Goal: Check status: Check status

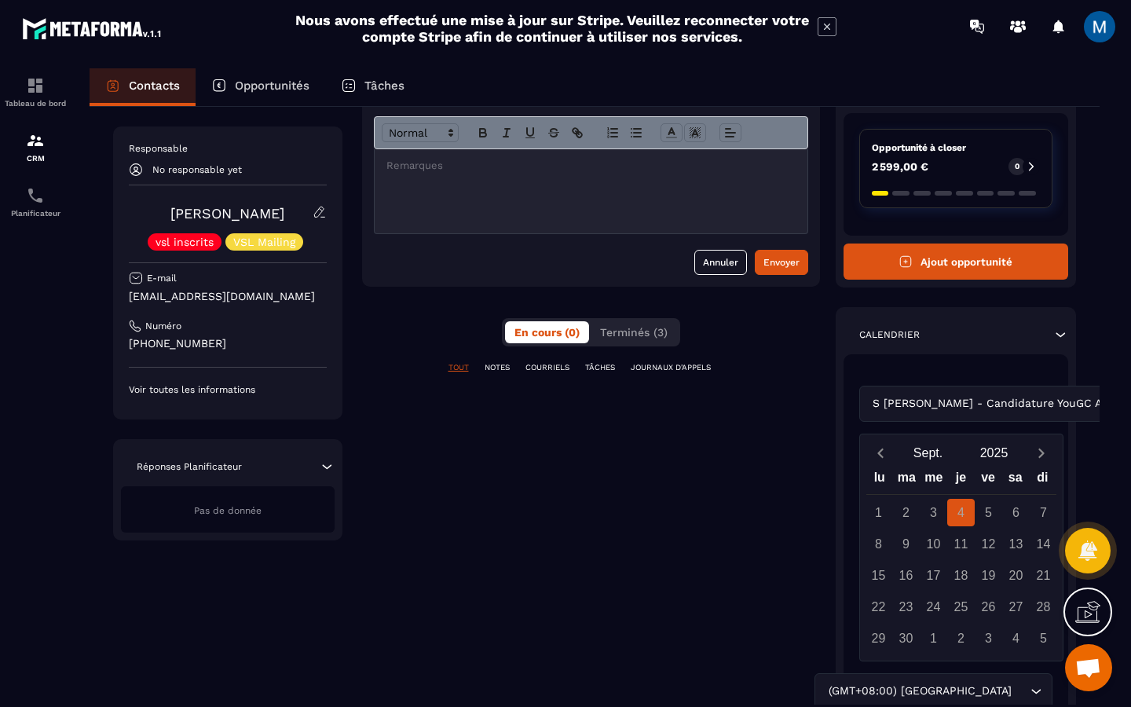
scroll to position [110, 0]
click at [977, 399] on div "S [PERSON_NAME] - Candidature YouGC Academy Loading..." at bounding box center [1023, 404] width 326 height 36
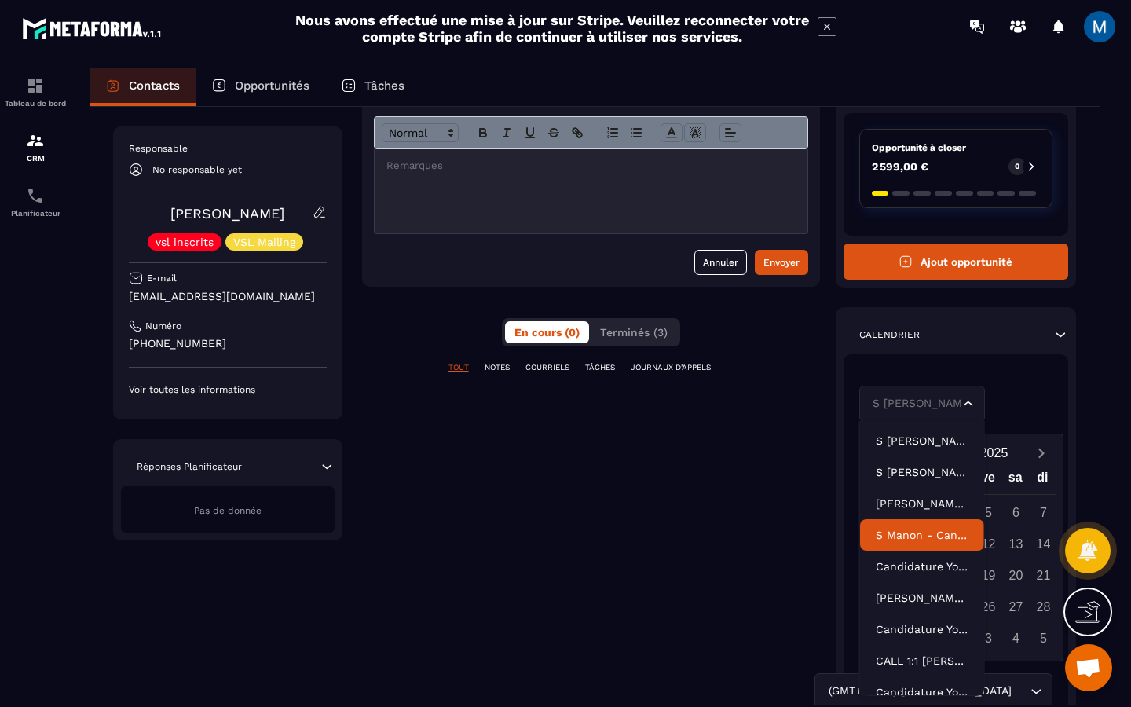
click at [925, 539] on p "S Manon - Candidature YouGC Academy" at bounding box center [922, 535] width 93 height 16
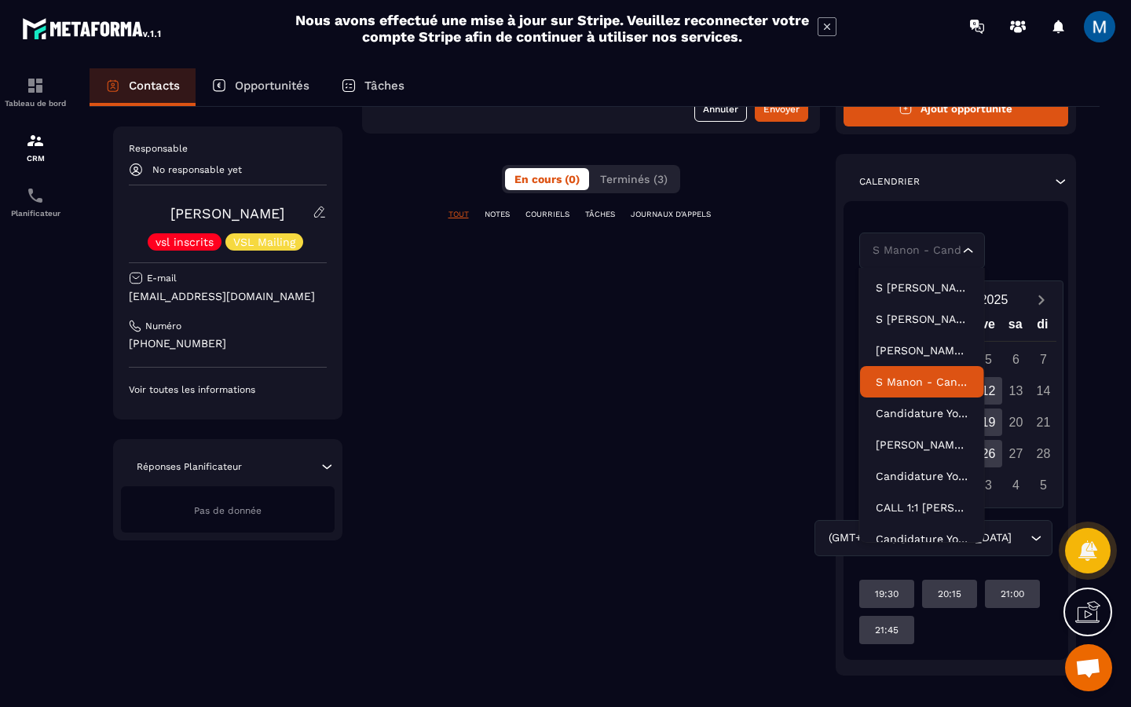
scroll to position [263, 0]
click at [1034, 264] on div "S Manon - Candidature YouGC Academy Loading..." at bounding box center [957, 251] width 194 height 36
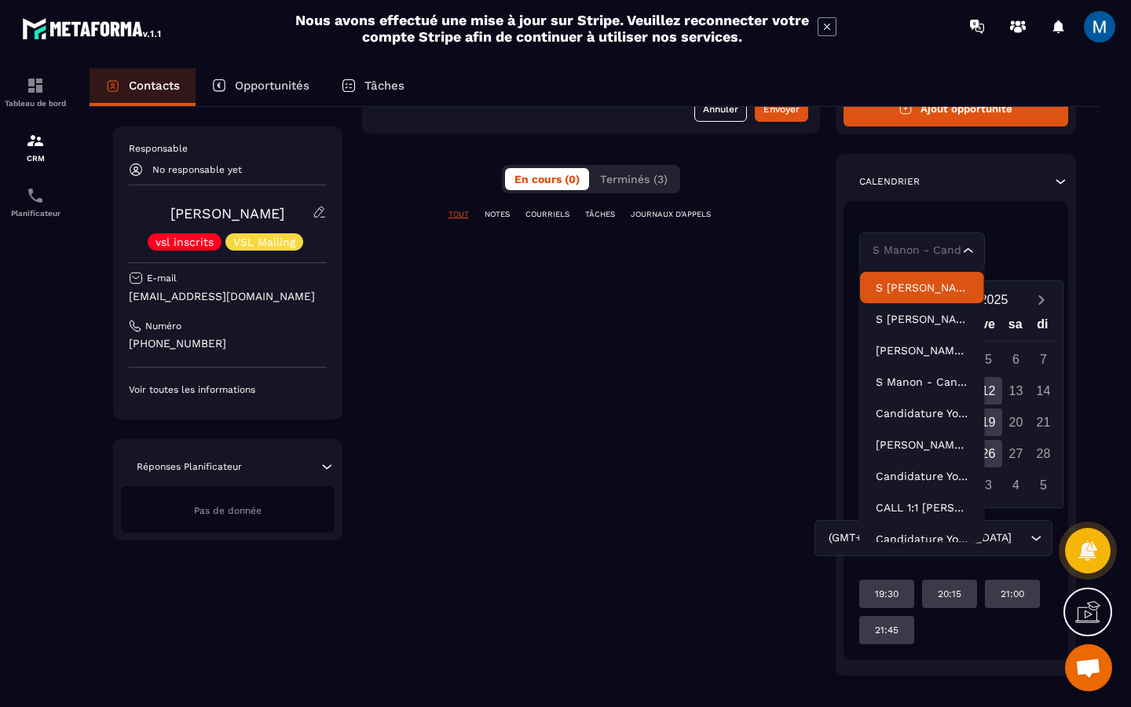
click at [938, 298] on li "S [PERSON_NAME] - Candidature YouGC Academy" at bounding box center [922, 287] width 124 height 31
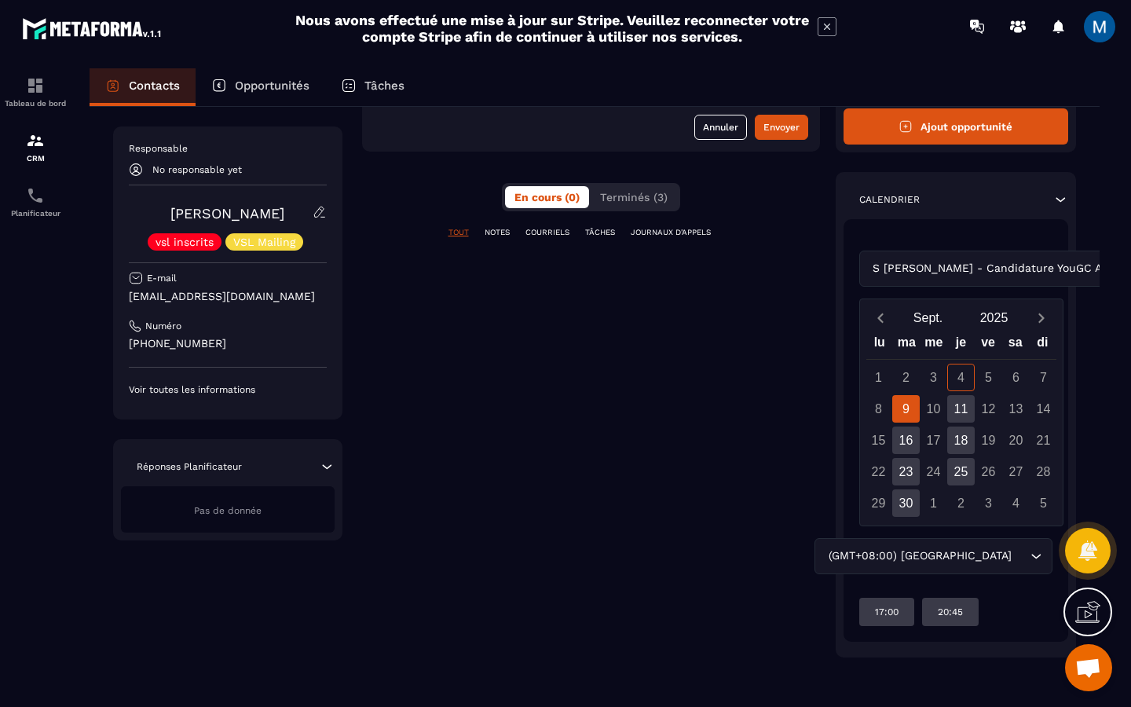
scroll to position [245, 0]
click at [997, 268] on div "S [PERSON_NAME] - Candidature YouGC Academy Loading..." at bounding box center [957, 269] width 194 height 36
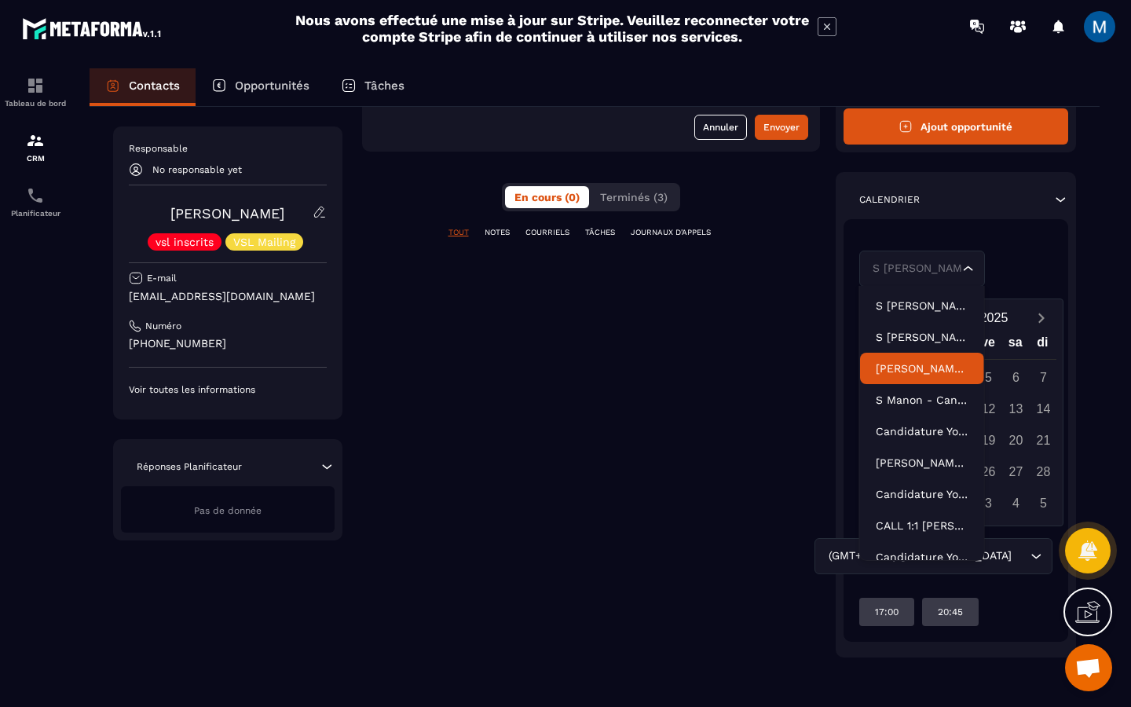
click at [928, 353] on li "[PERSON_NAME] Candidature YouGC Academy - R1 Reprogrammé" at bounding box center [922, 368] width 124 height 31
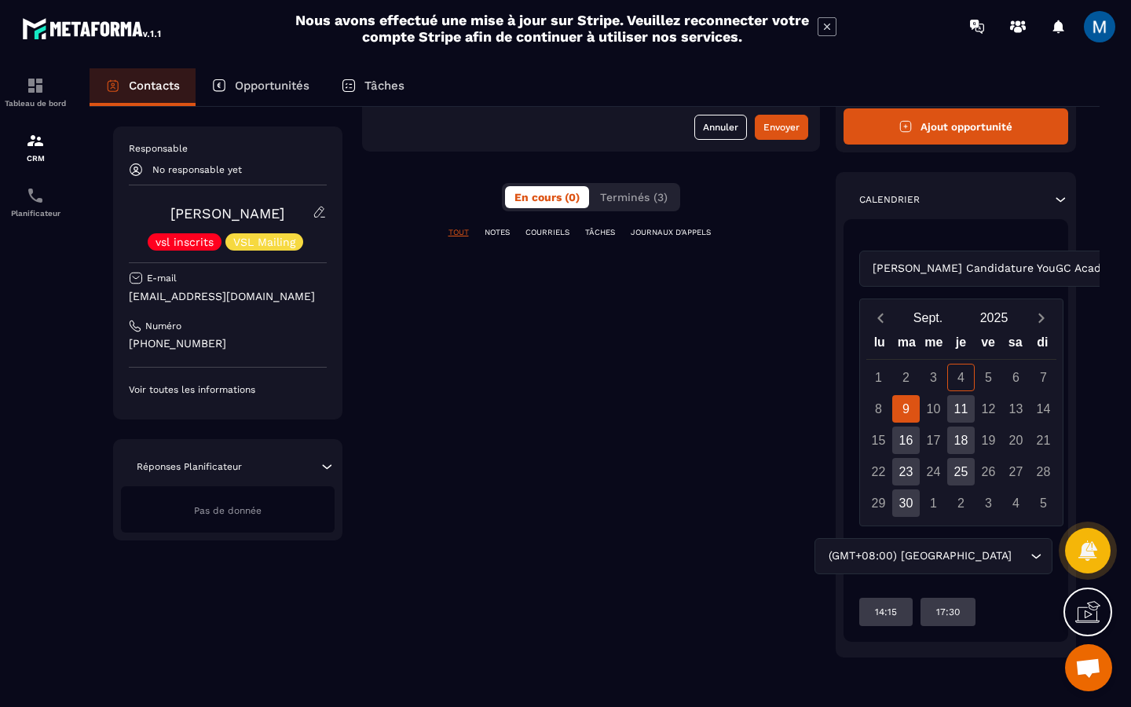
click at [1006, 275] on div "[PERSON_NAME] Candidature YouGC Academy - R1 Reprogrammé Loading..." at bounding box center [957, 269] width 194 height 36
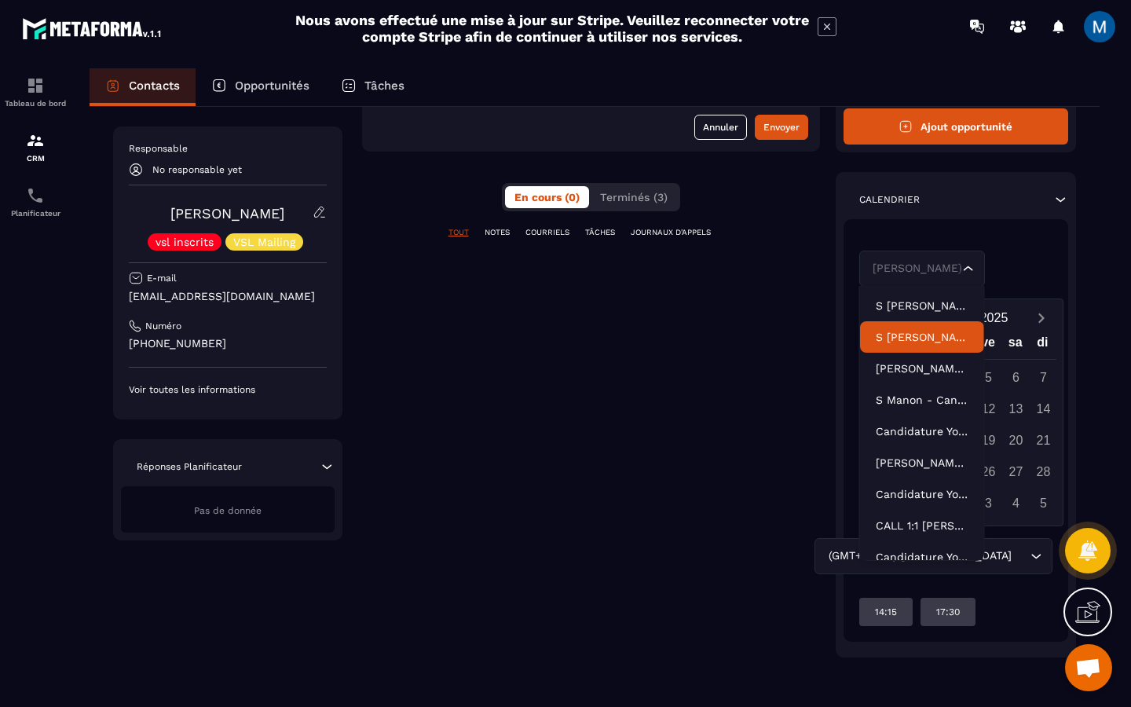
click at [922, 347] on li "S [PERSON_NAME] - Candidature YouGC Academy" at bounding box center [922, 336] width 124 height 31
click at [1010, 270] on div "S [PERSON_NAME] - Candidature YouGC Academy Loading..." at bounding box center [957, 269] width 194 height 36
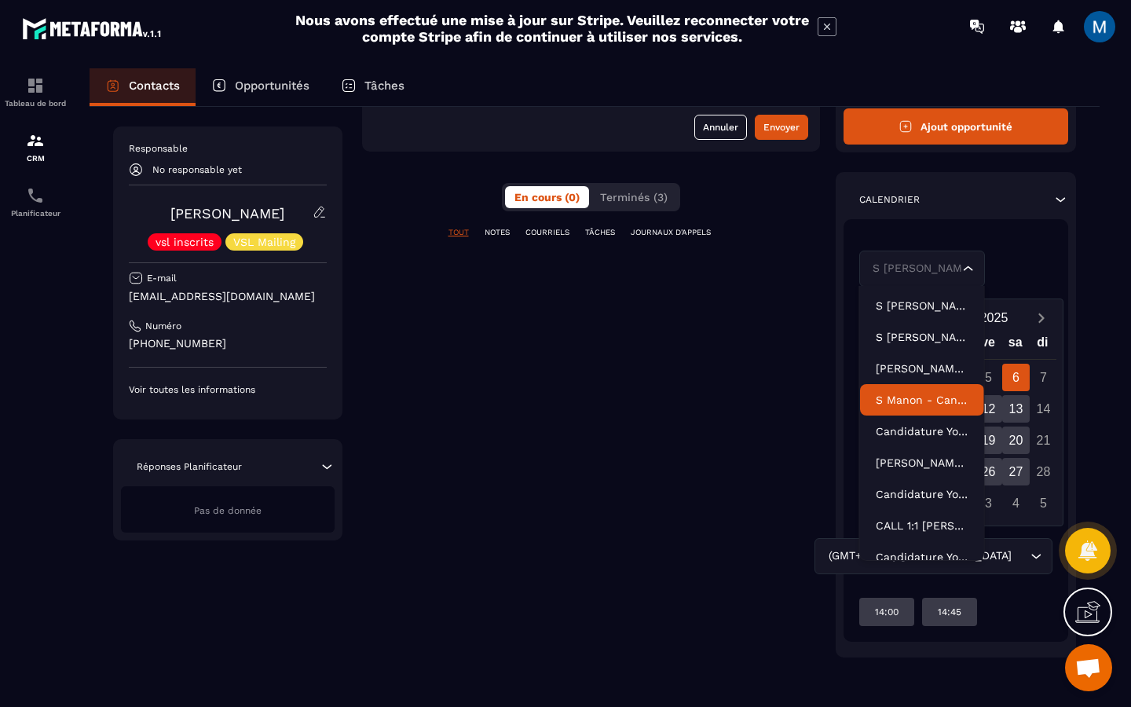
click at [940, 409] on li "S Manon - Candidature YouGC Academy" at bounding box center [922, 399] width 124 height 31
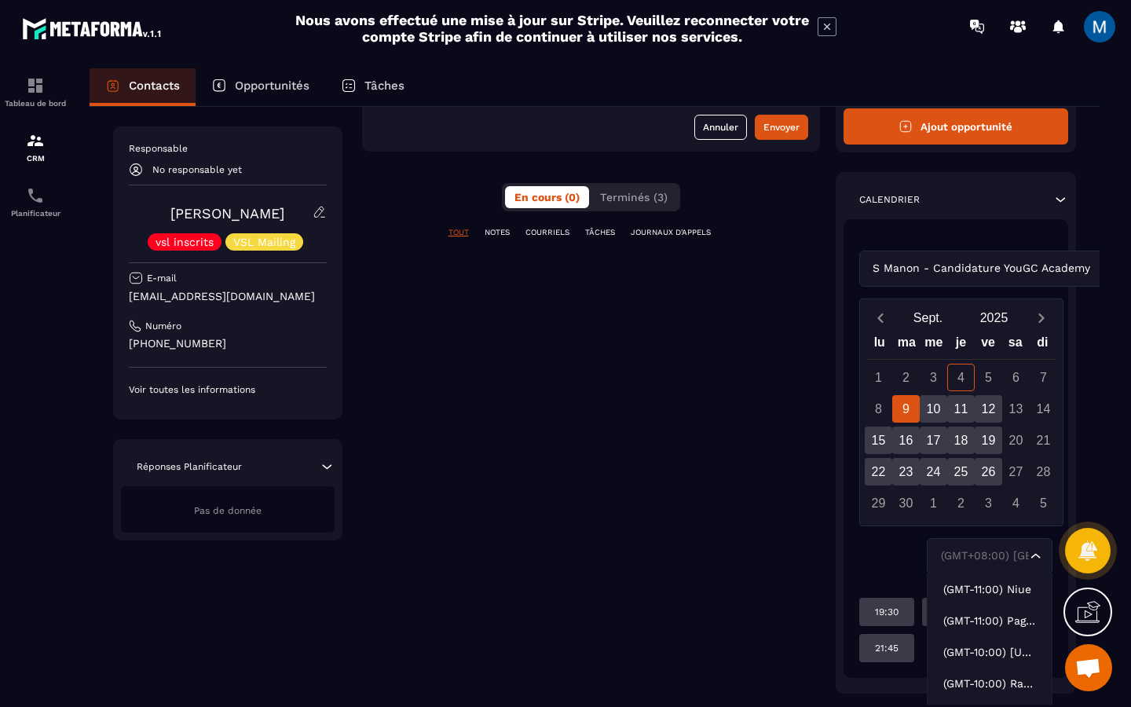
click at [1032, 555] on icon "Search for option" at bounding box center [1037, 556] width 16 height 16
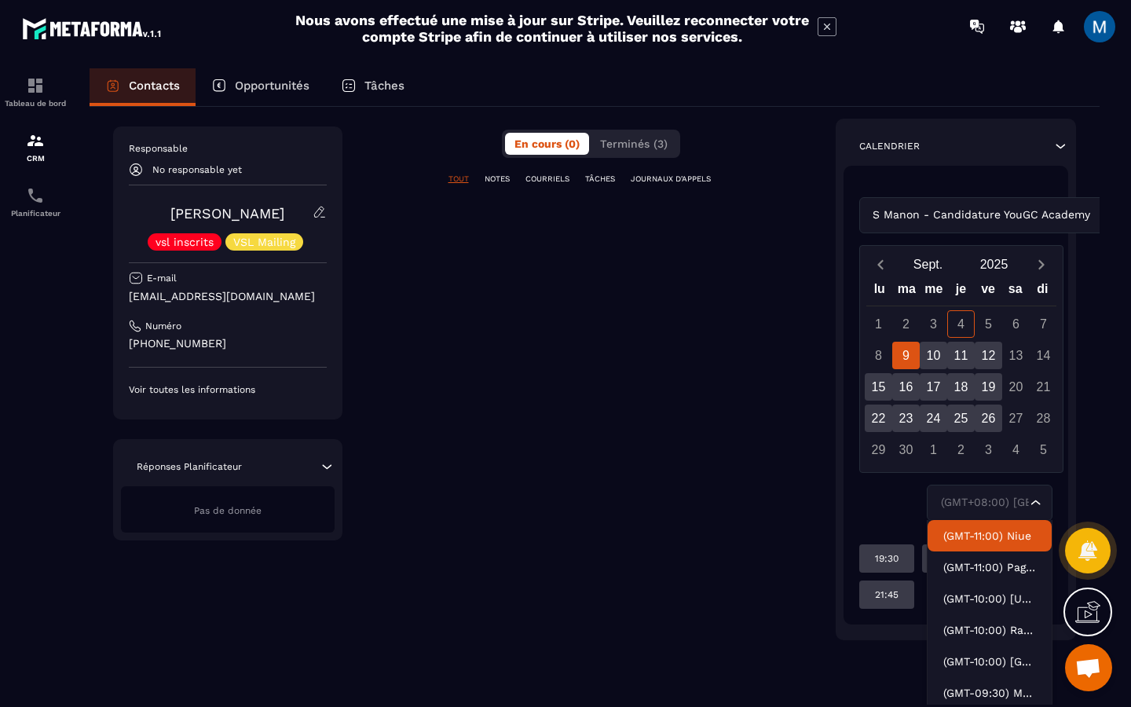
scroll to position [311, 0]
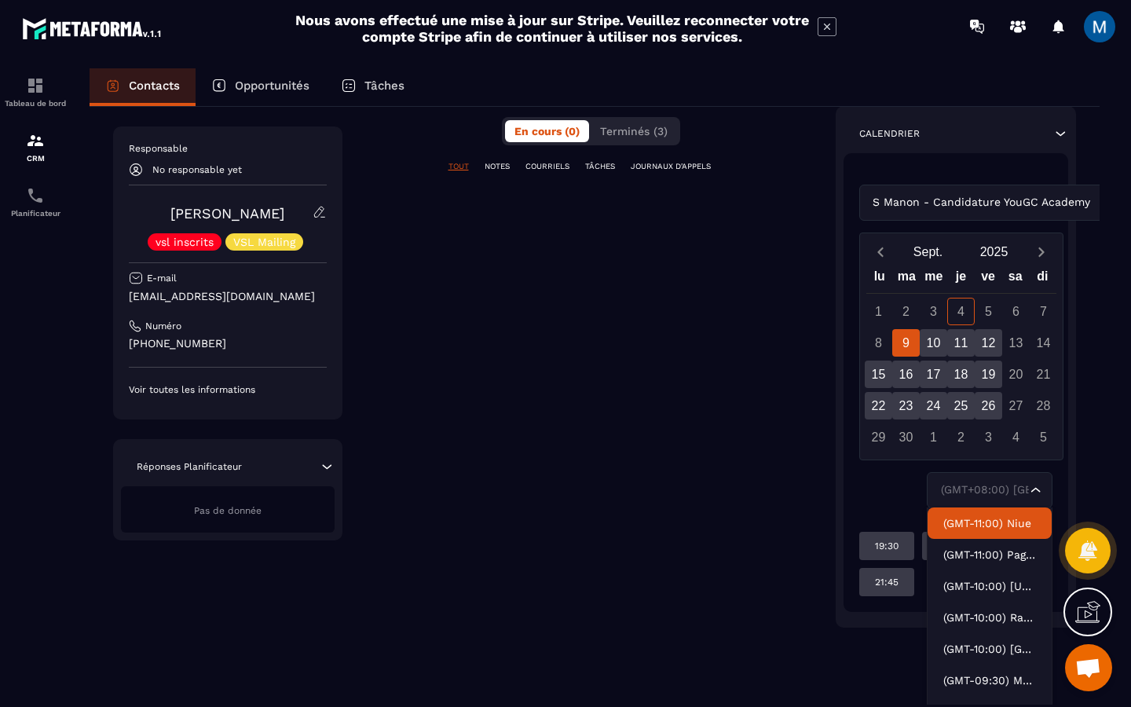
click at [1039, 487] on icon "Search for option" at bounding box center [1037, 490] width 16 height 16
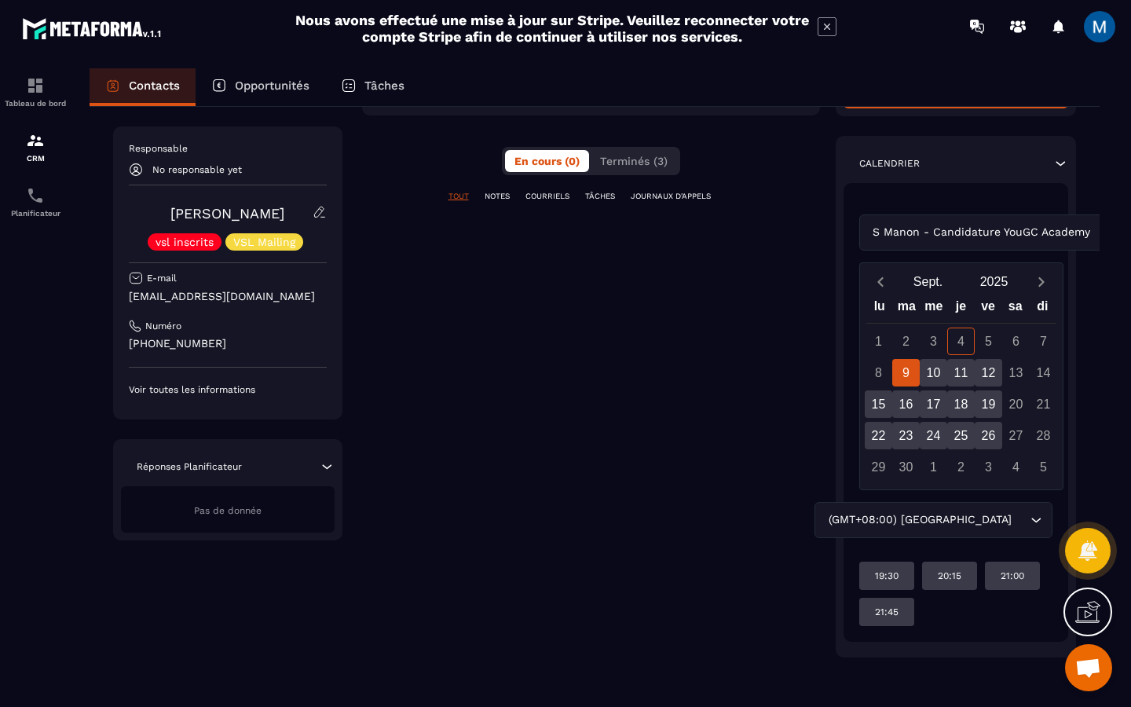
scroll to position [281, 0]
click at [937, 372] on div "10" at bounding box center [934, 373] width 28 height 28
click at [960, 377] on div "11" at bounding box center [962, 373] width 28 height 28
click at [993, 378] on div "12" at bounding box center [989, 373] width 28 height 28
click at [878, 415] on div "15" at bounding box center [879, 405] width 28 height 28
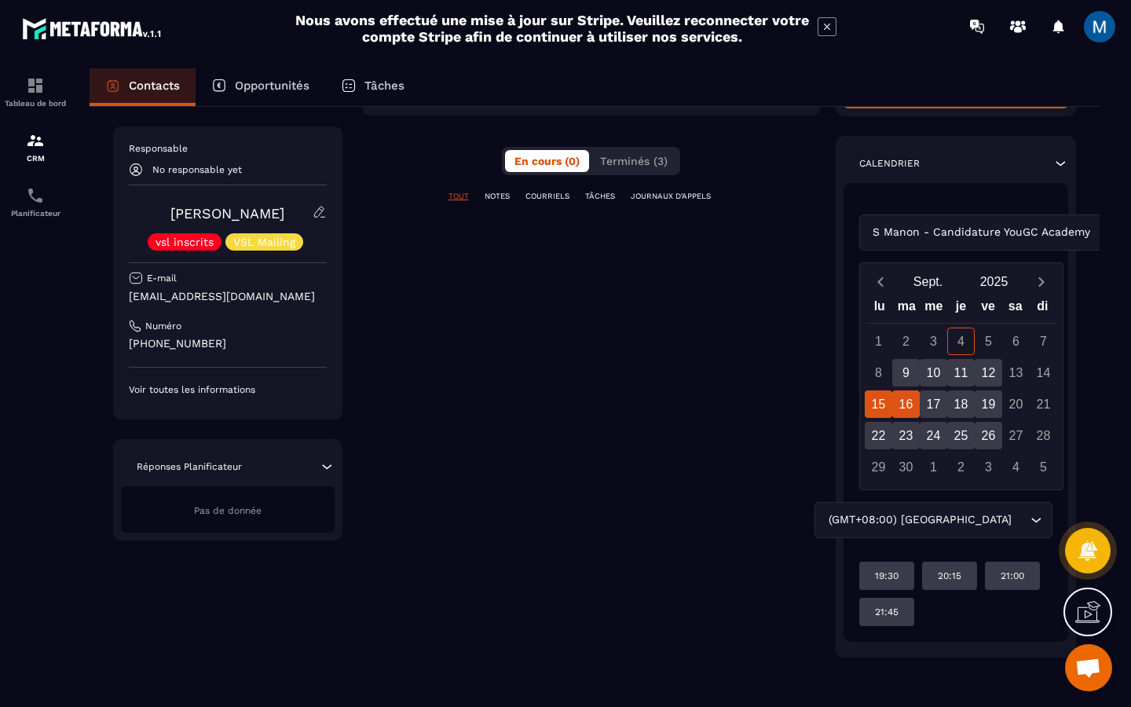
click at [913, 415] on div "16" at bounding box center [907, 405] width 28 height 28
click at [911, 435] on div "23" at bounding box center [907, 436] width 28 height 28
click at [933, 413] on div "17" at bounding box center [934, 405] width 28 height 28
click at [934, 431] on div "24" at bounding box center [934, 436] width 28 height 28
click at [959, 431] on div "25" at bounding box center [962, 436] width 28 height 28
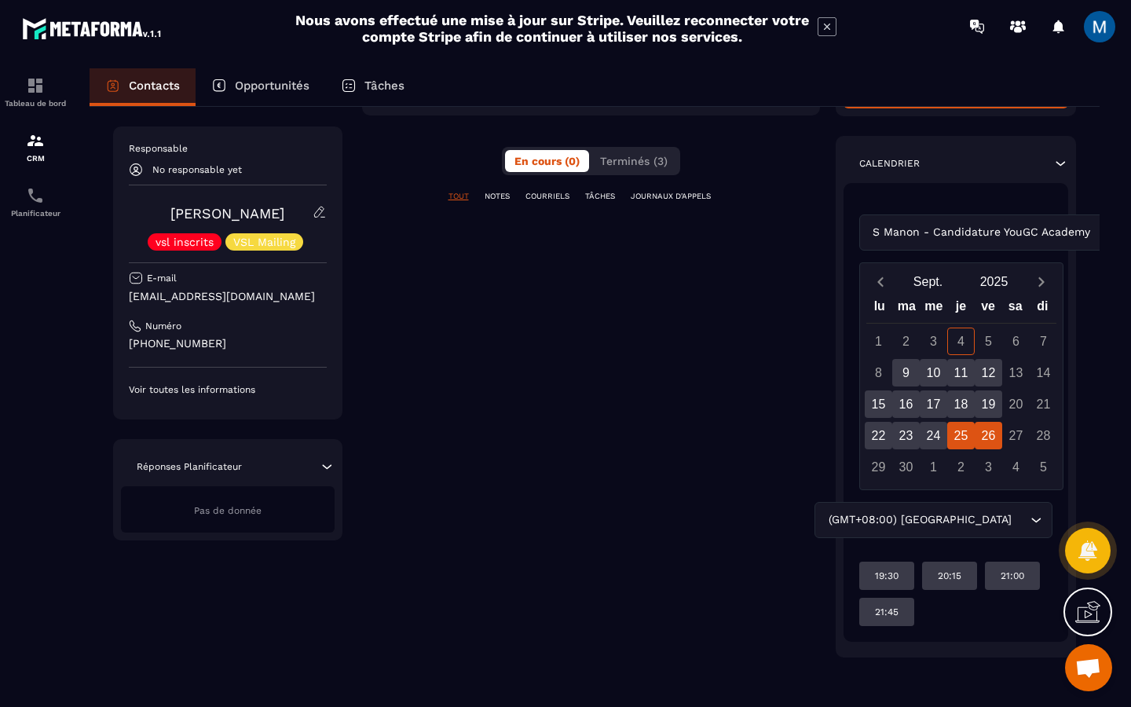
click at [984, 431] on div "26" at bounding box center [989, 436] width 28 height 28
click at [985, 410] on div "19" at bounding box center [989, 405] width 28 height 28
click at [966, 411] on div "18" at bounding box center [962, 405] width 28 height 28
click at [879, 409] on div "15" at bounding box center [879, 405] width 28 height 28
click at [884, 429] on div "22" at bounding box center [879, 436] width 28 height 28
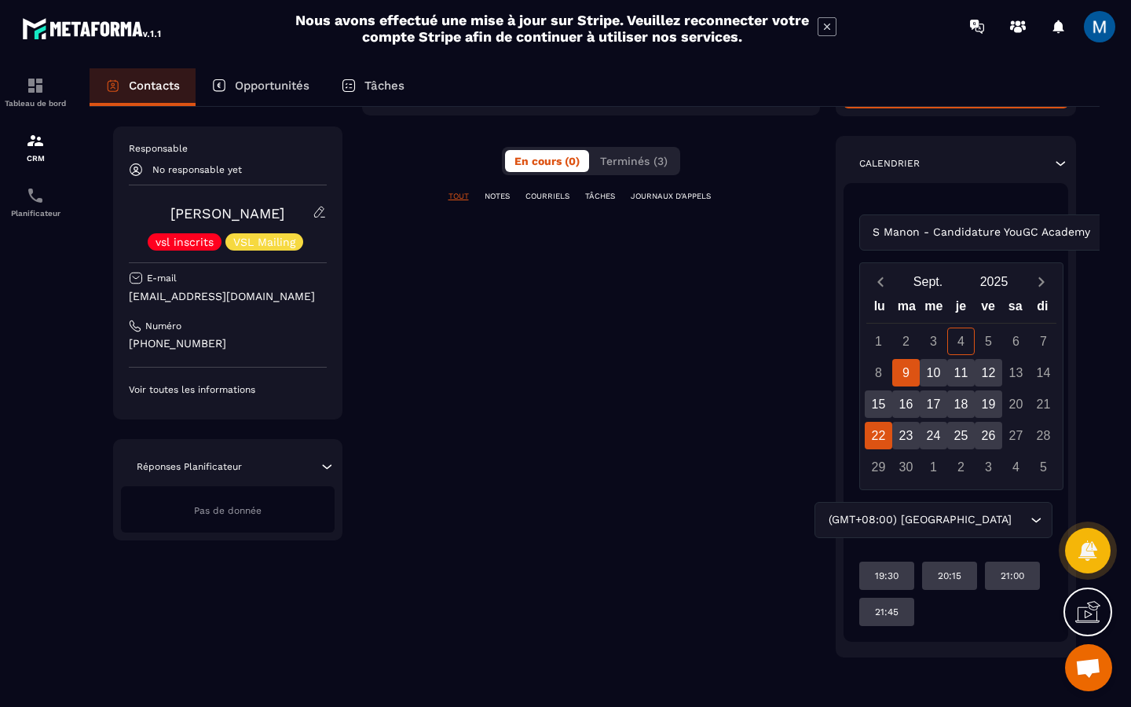
click at [918, 379] on div "9" at bounding box center [907, 373] width 28 height 28
click at [945, 378] on div "10" at bounding box center [934, 373] width 28 height 28
click at [894, 376] on div "9" at bounding box center [907, 373] width 28 height 28
click at [882, 377] on div "8" at bounding box center [879, 373] width 28 height 28
click at [907, 404] on div "16" at bounding box center [907, 405] width 28 height 28
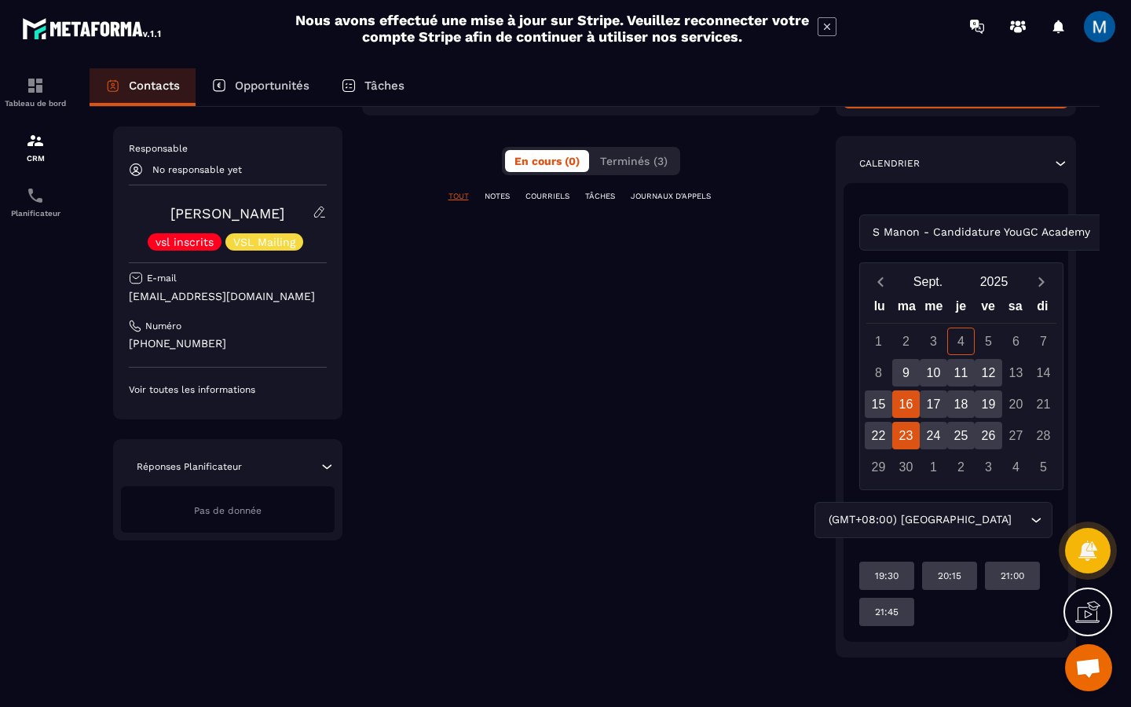
click at [910, 431] on div "23" at bounding box center [907, 436] width 28 height 28
click at [937, 379] on div "10" at bounding box center [934, 373] width 28 height 28
click at [912, 380] on div "9" at bounding box center [907, 373] width 28 height 28
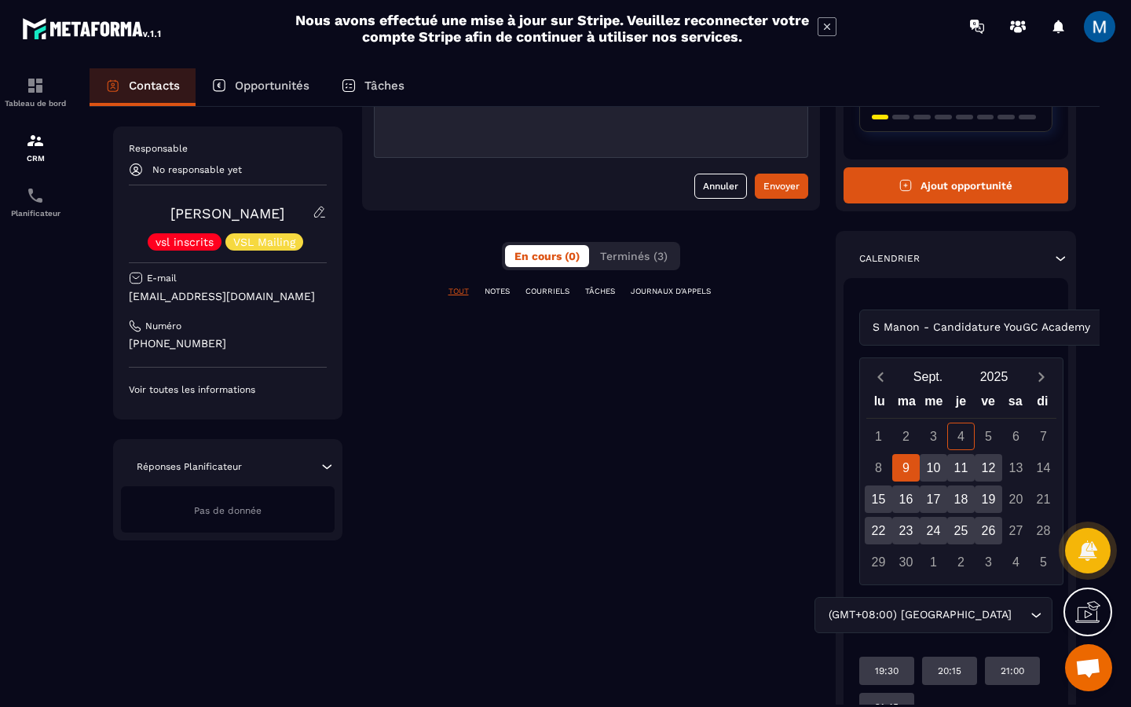
scroll to position [186, 0]
click at [1024, 327] on div "S Manon - Candidature YouGC Academy Loading..." at bounding box center [957, 328] width 194 height 36
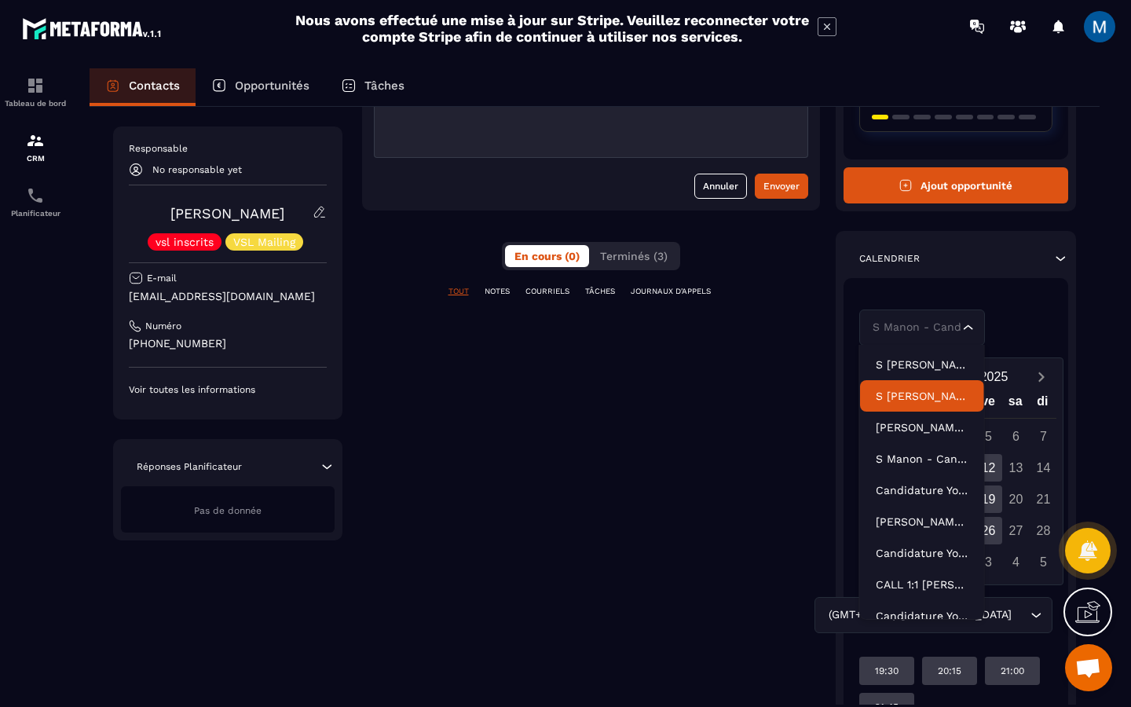
click at [908, 396] on p "S [PERSON_NAME] - Candidature YouGC Academy" at bounding box center [922, 396] width 93 height 16
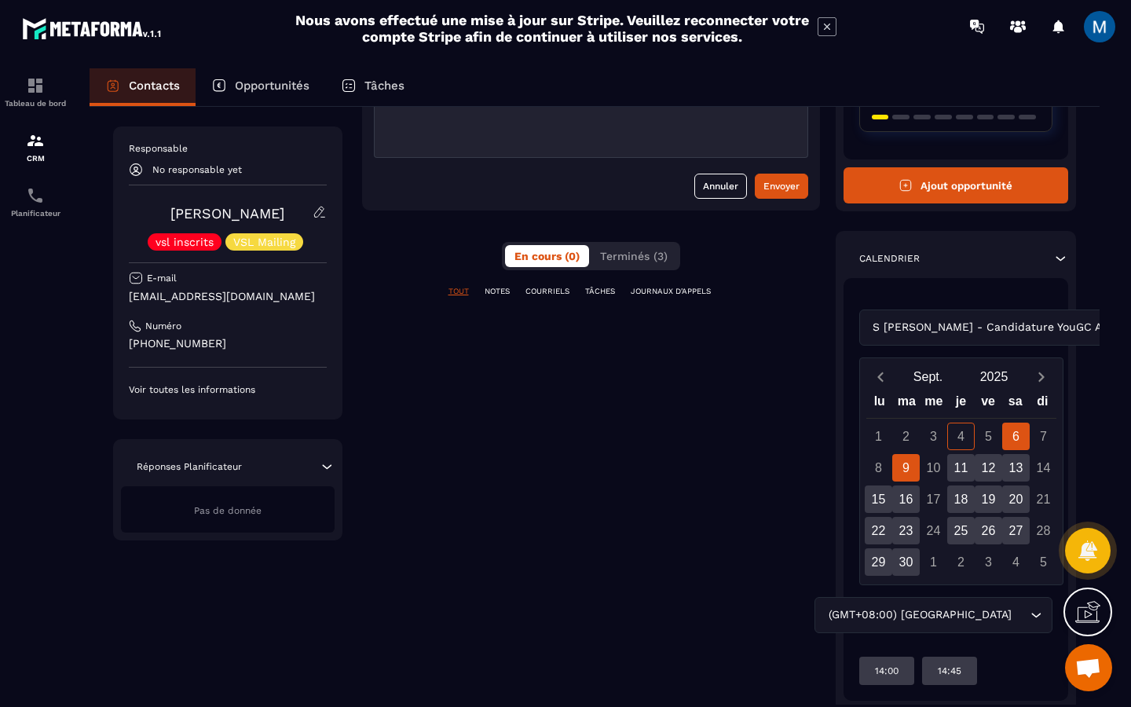
click at [912, 464] on div "9" at bounding box center [907, 468] width 28 height 28
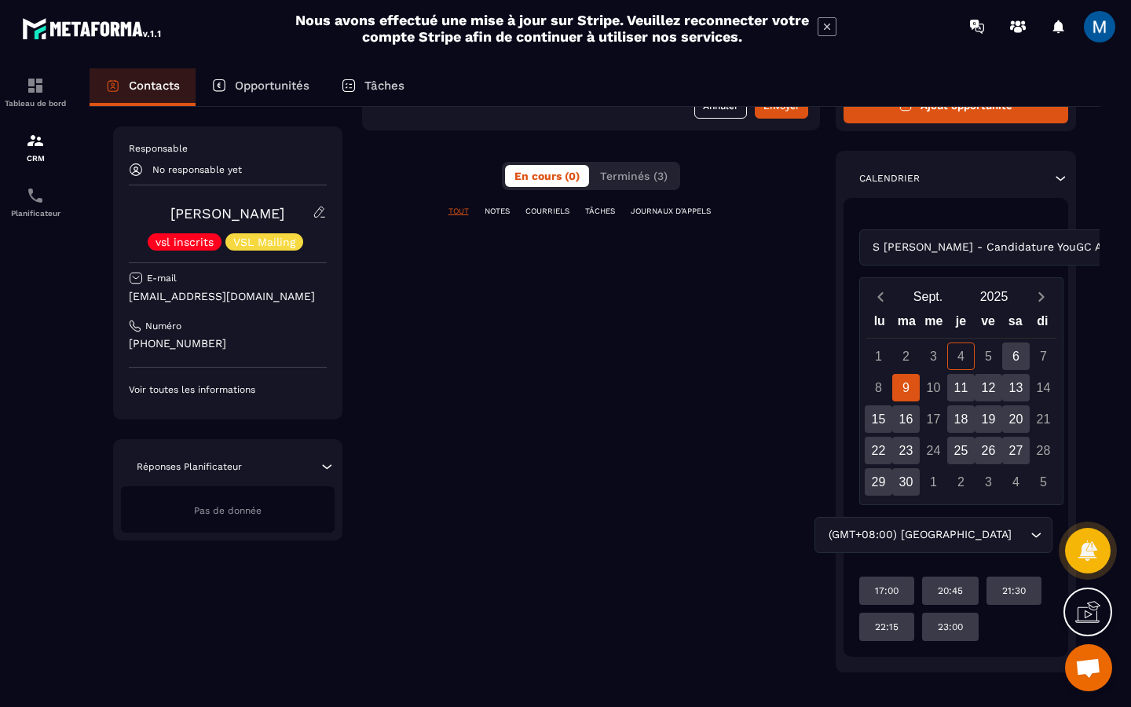
scroll to position [273, 0]
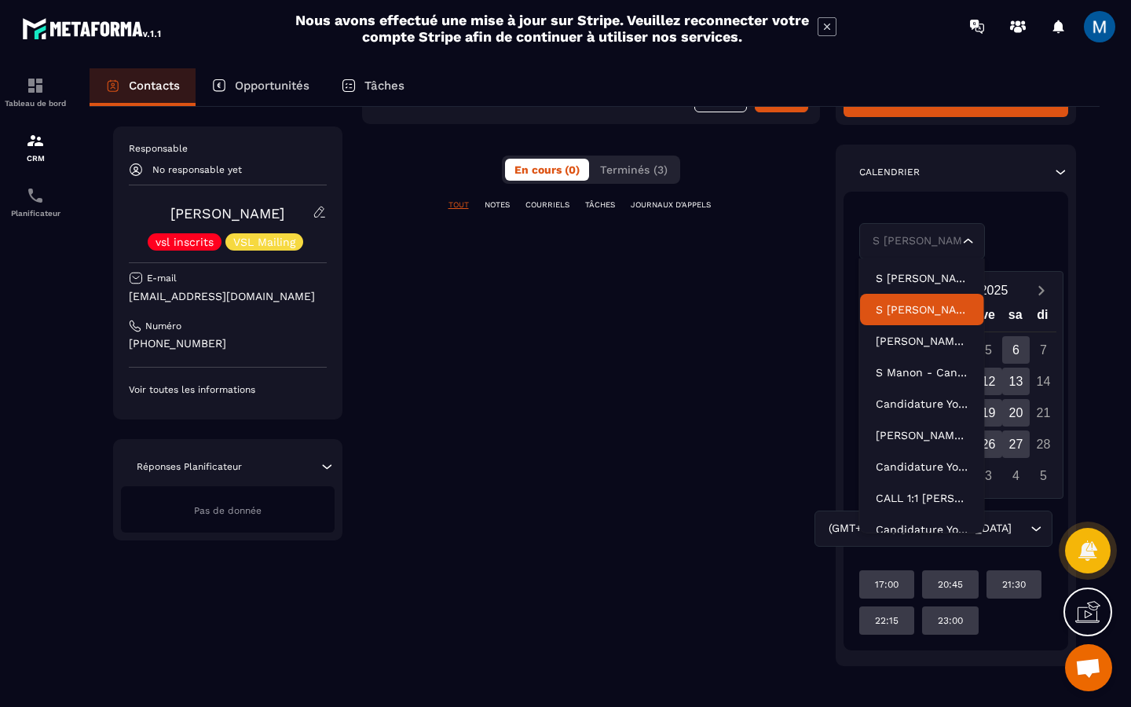
click at [1010, 234] on div "S [PERSON_NAME] - Candidature YouGC Academy Loading..." at bounding box center [957, 241] width 194 height 36
click at [933, 279] on p "S [PERSON_NAME] - Candidature YouGC Academy" at bounding box center [922, 278] width 93 height 16
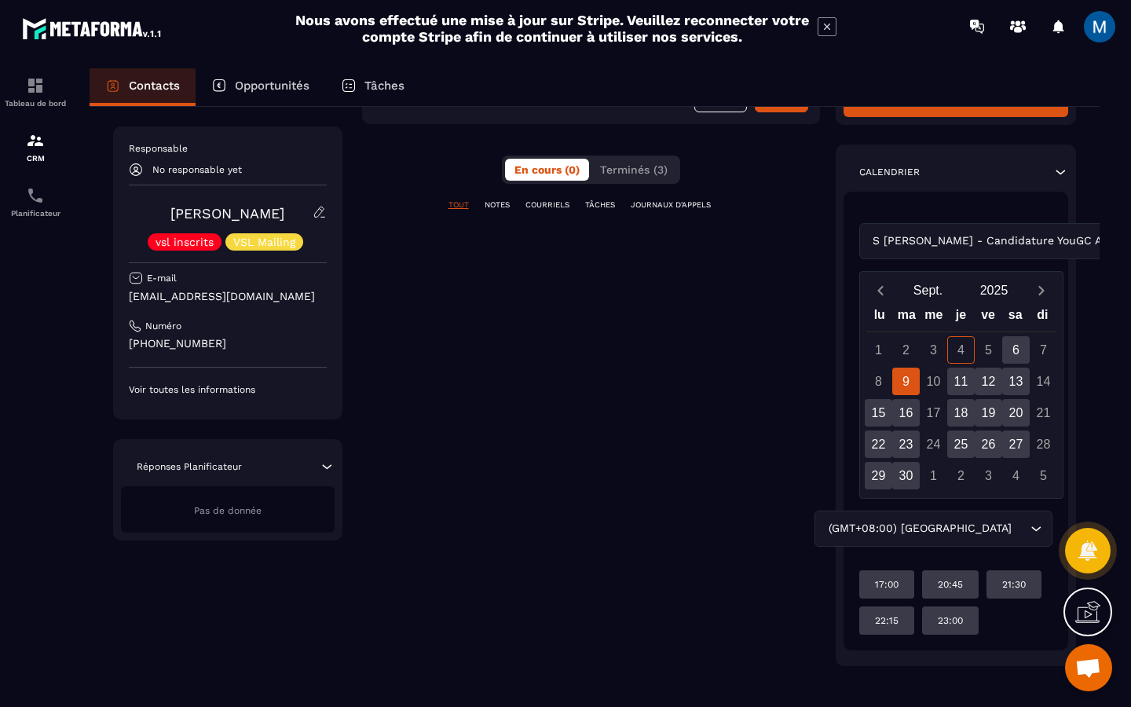
scroll to position [245, 0]
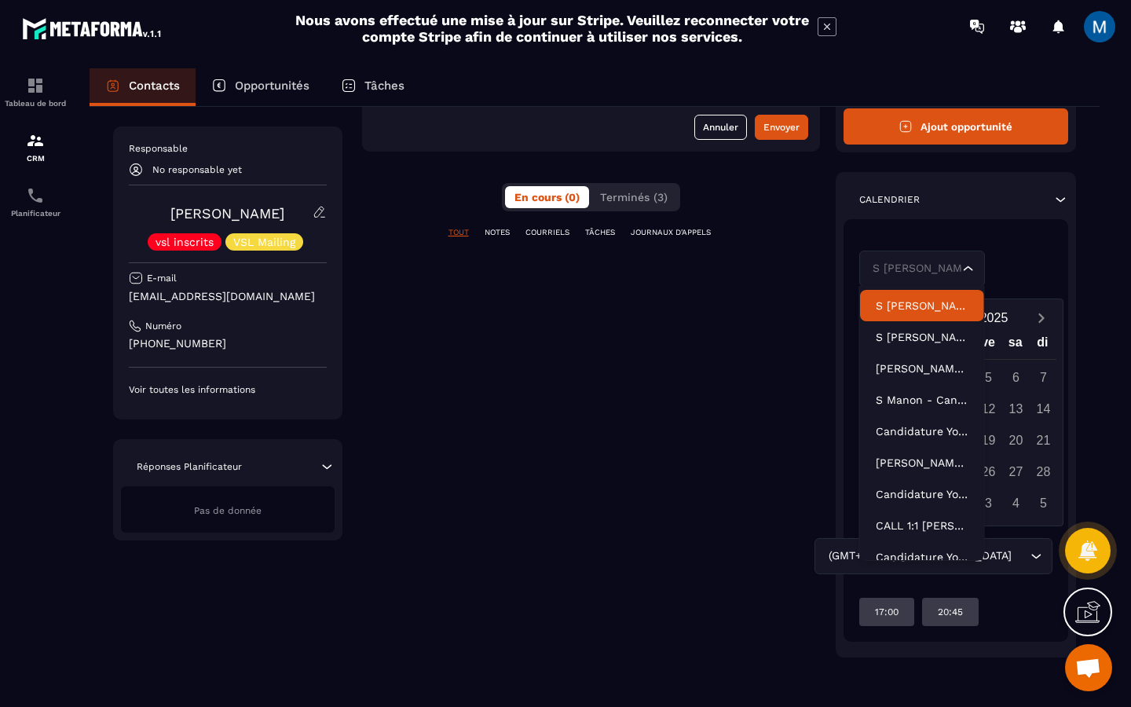
click at [1022, 269] on div "S [PERSON_NAME] - Candidature YouGC Academy Loading..." at bounding box center [957, 269] width 194 height 36
click at [945, 342] on p "S [PERSON_NAME] - Candidature YouGC Academy" at bounding box center [922, 337] width 93 height 16
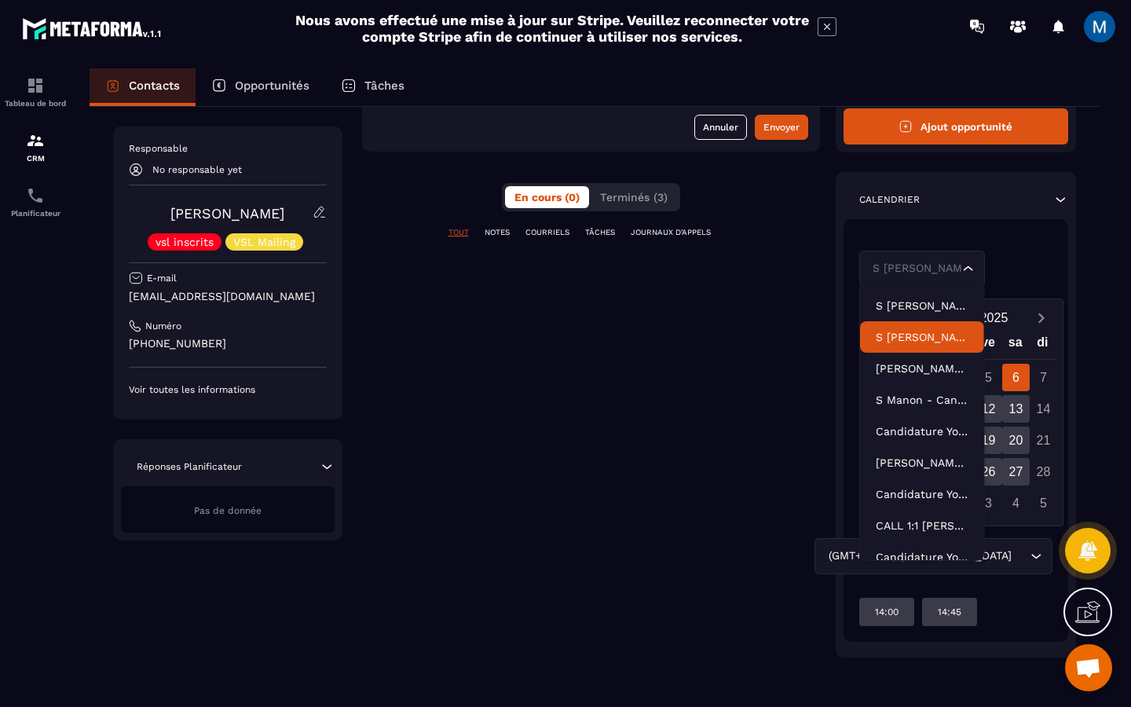
click at [1003, 266] on div "S [PERSON_NAME] - Candidature YouGC Academy Loading..." at bounding box center [957, 269] width 194 height 36
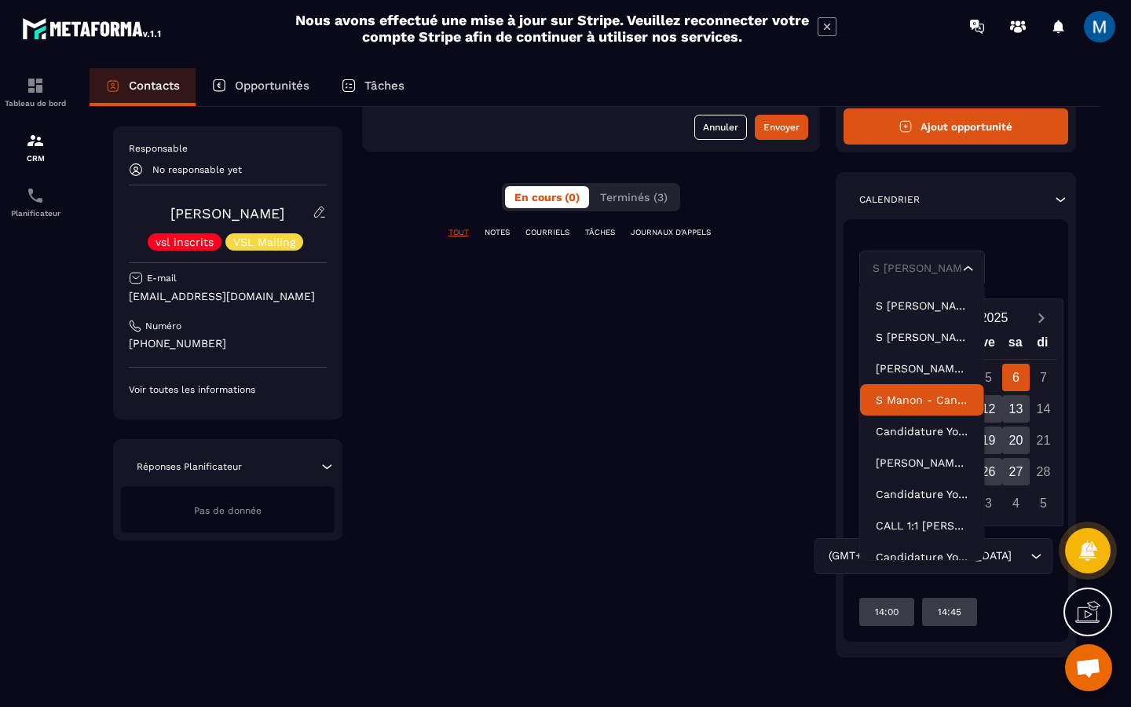
click at [933, 410] on li "S Manon - Candidature YouGC Academy" at bounding box center [922, 399] width 124 height 31
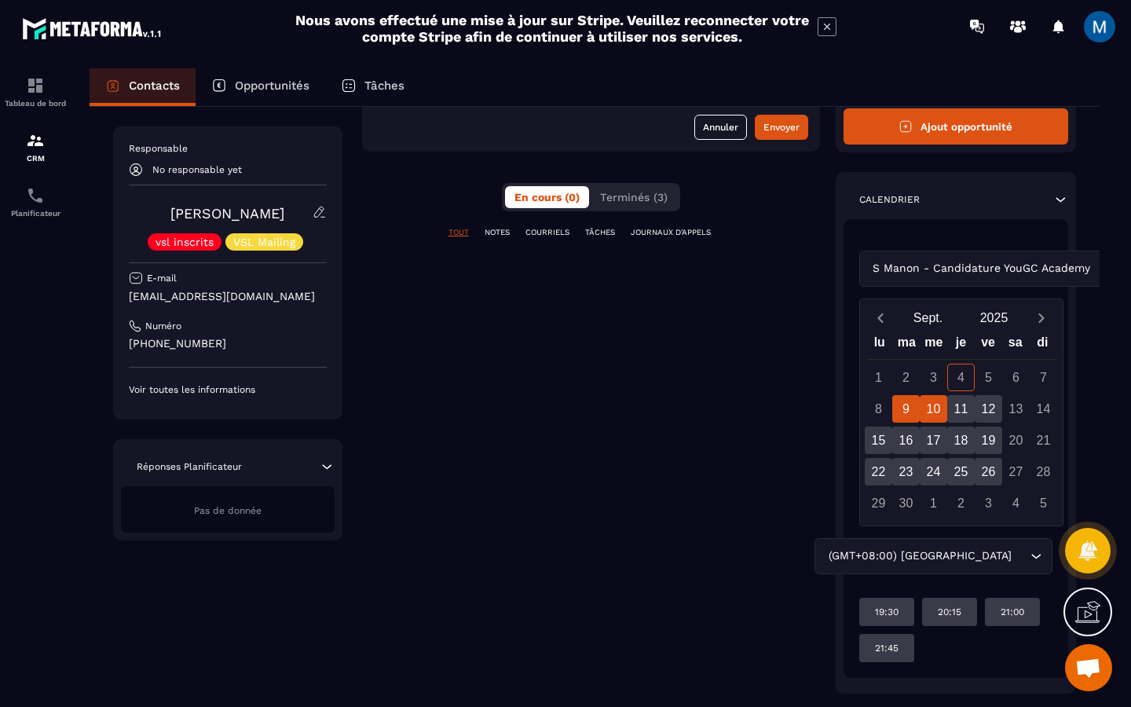
click at [941, 417] on div "10" at bounding box center [934, 409] width 28 height 28
click at [963, 411] on div "11" at bounding box center [962, 409] width 28 height 28
click at [990, 409] on div "12" at bounding box center [989, 409] width 28 height 28
click at [880, 446] on div "15" at bounding box center [879, 441] width 28 height 28
click at [905, 446] on div "16" at bounding box center [907, 441] width 28 height 28
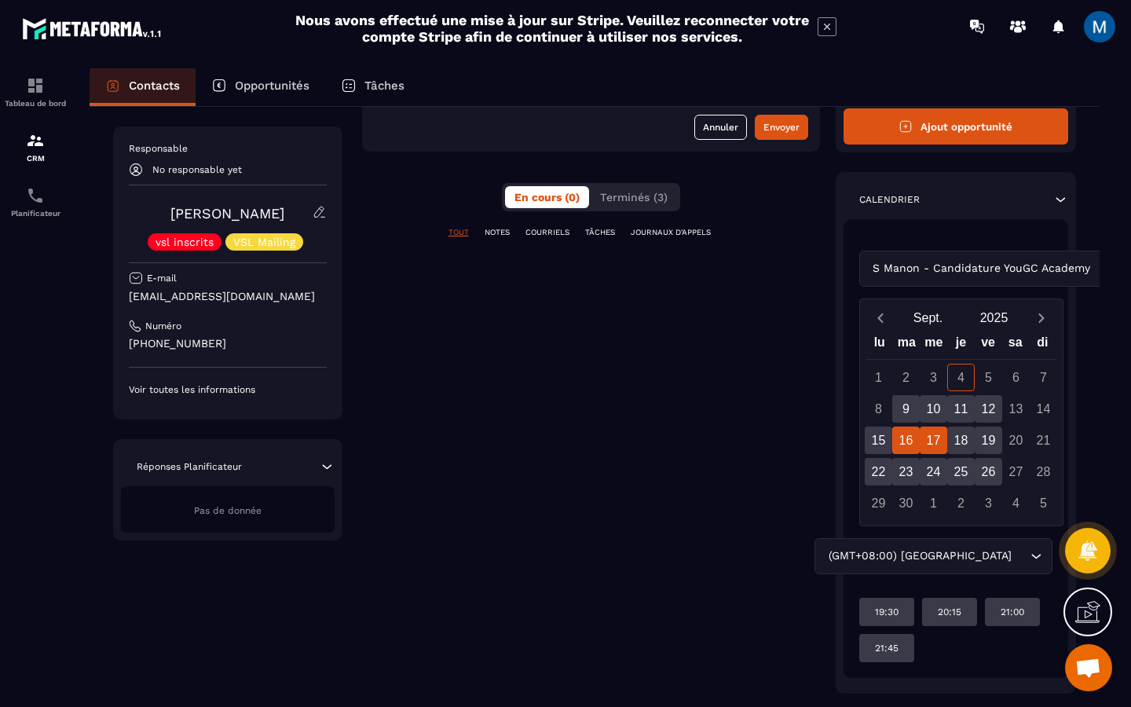
click at [930, 446] on div "17" at bounding box center [934, 441] width 28 height 28
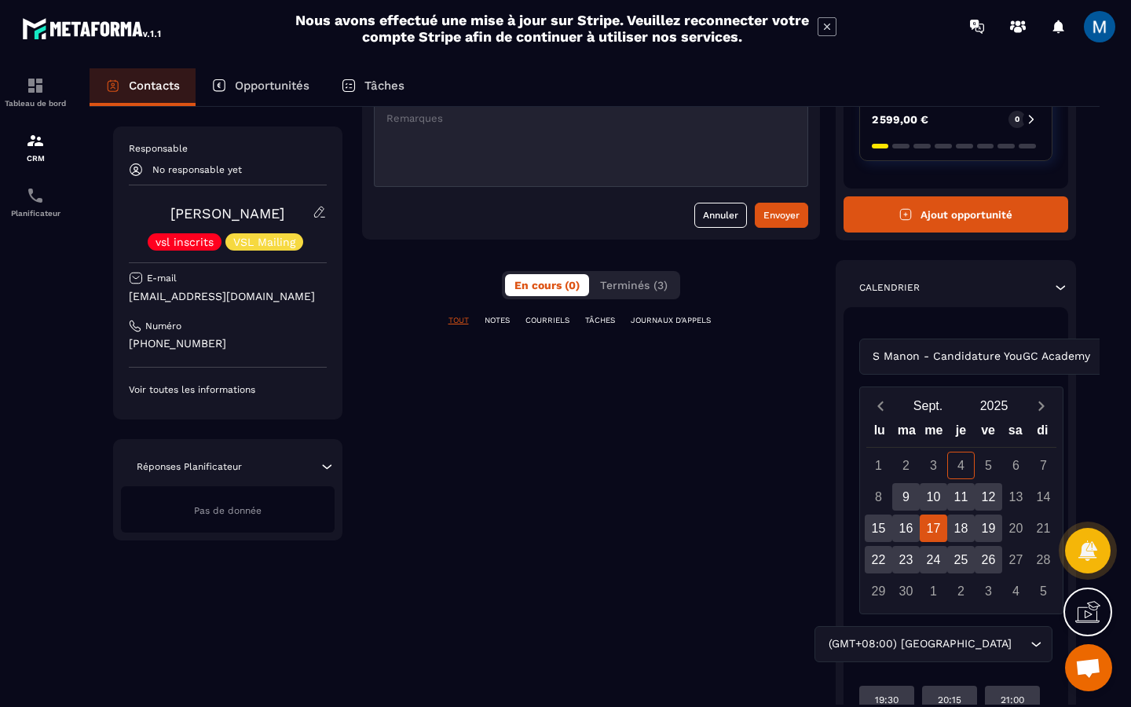
scroll to position [0, 0]
